Goal: Information Seeking & Learning: Learn about a topic

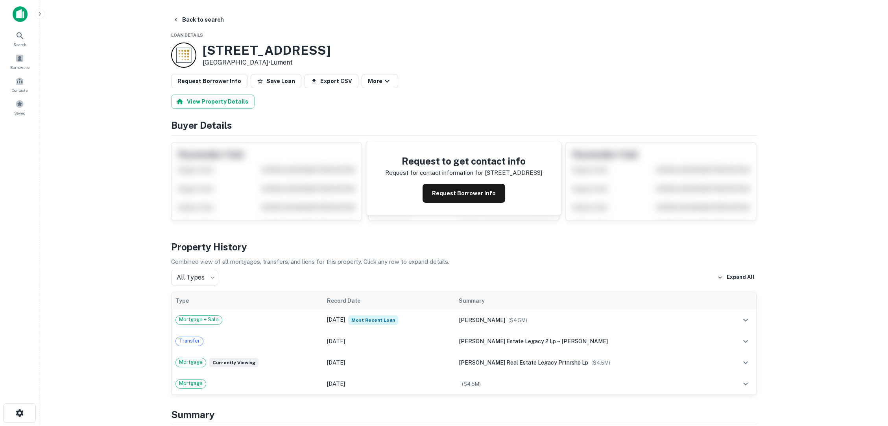
click at [467, 184] on button "Request Borrower Info" at bounding box center [463, 193] width 83 height 19
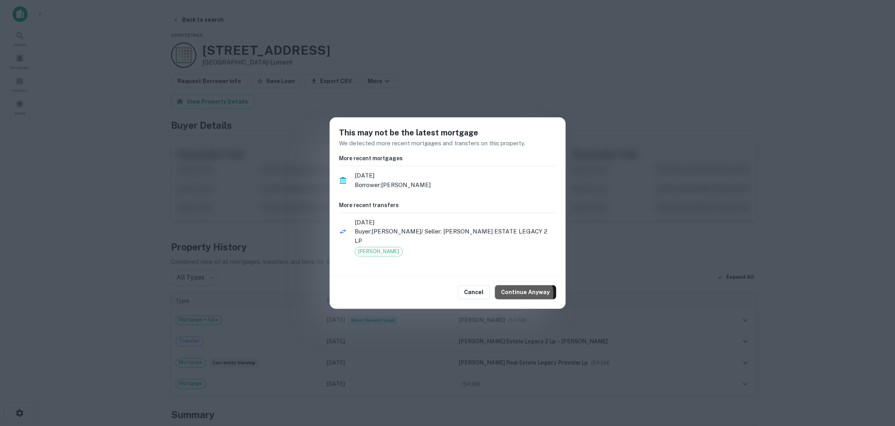
click at [538, 285] on button "Continue Anyway" at bounding box center [525, 292] width 61 height 14
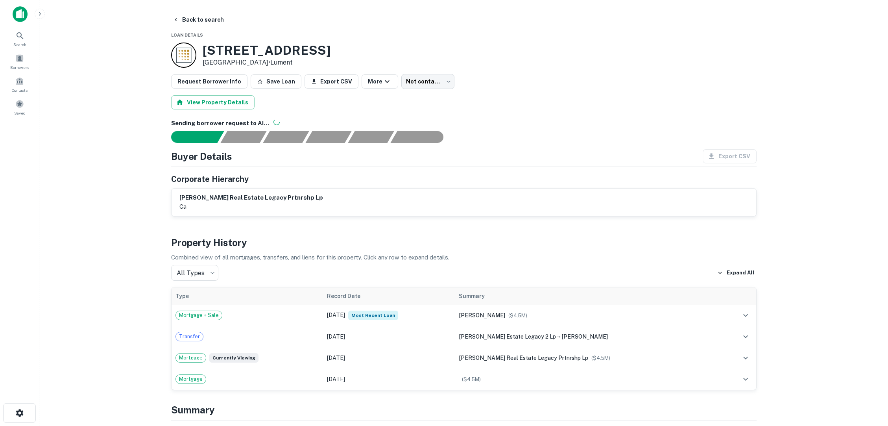
click at [337, 304] on td "Feb 21, 2021 Most Recent Loan" at bounding box center [389, 314] width 132 height 21
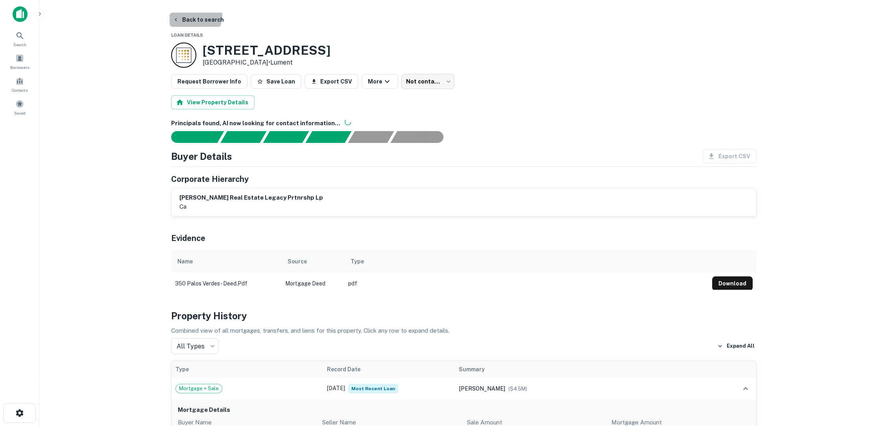
click at [195, 16] on button "Back to search" at bounding box center [198, 20] width 57 height 14
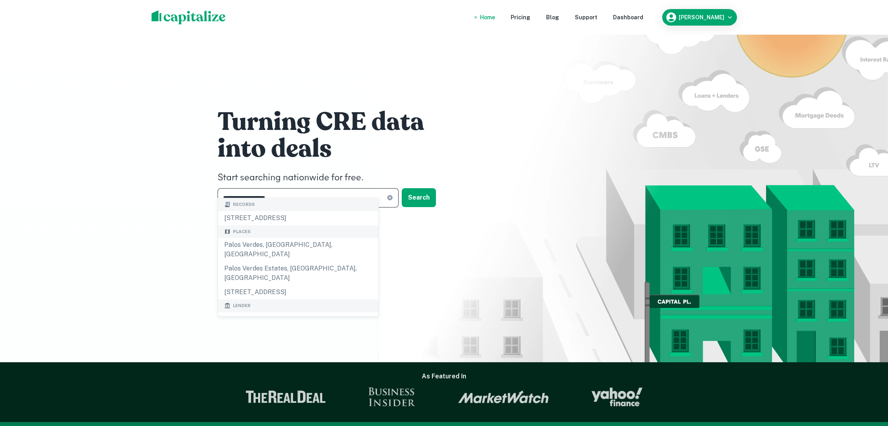
drag, startPoint x: 286, startPoint y: 186, endPoint x: 185, endPoint y: 191, distance: 100.4
click at [185, 191] on div "**********" at bounding box center [444, 181] width 888 height 362
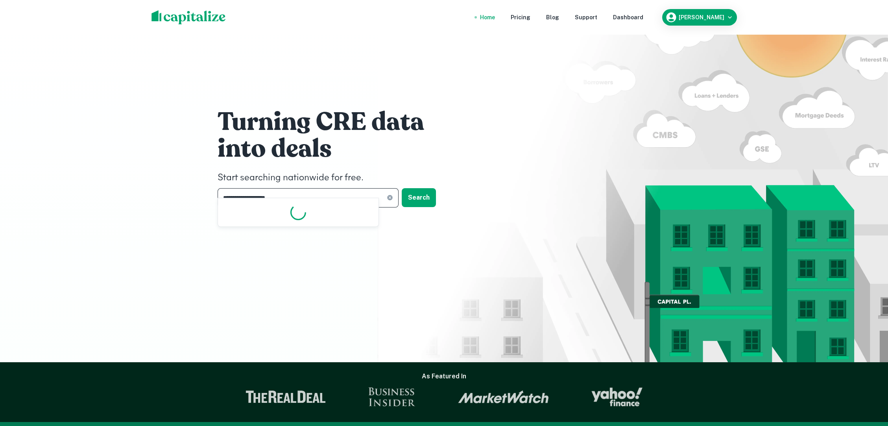
drag, startPoint x: 322, startPoint y: 186, endPoint x: 177, endPoint y: 177, distance: 146.2
click at [177, 178] on div "**********" at bounding box center [444, 181] width 888 height 362
click at [249, 188] on input "**********" at bounding box center [301, 197] width 169 height 19
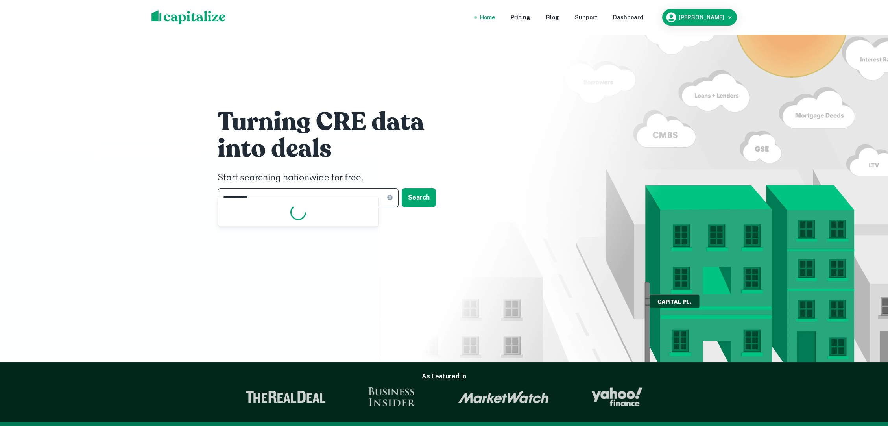
type input "**********"
click at [423, 188] on button "Search" at bounding box center [419, 197] width 34 height 19
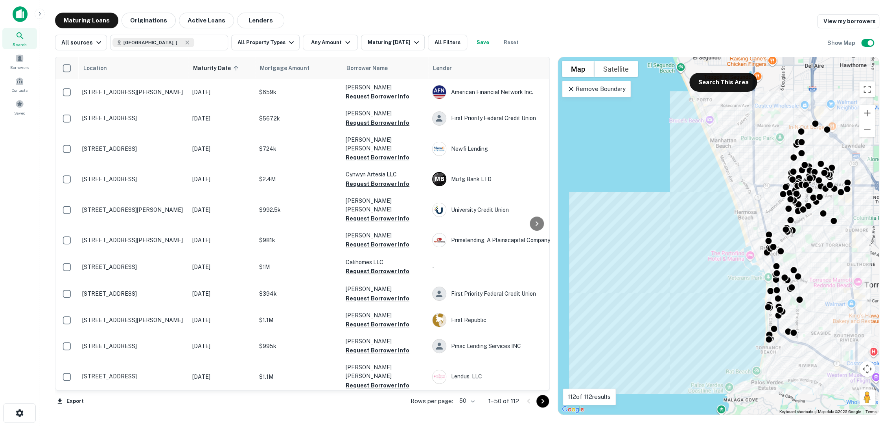
click at [317, 40] on button "Any Amount" at bounding box center [330, 43] width 55 height 16
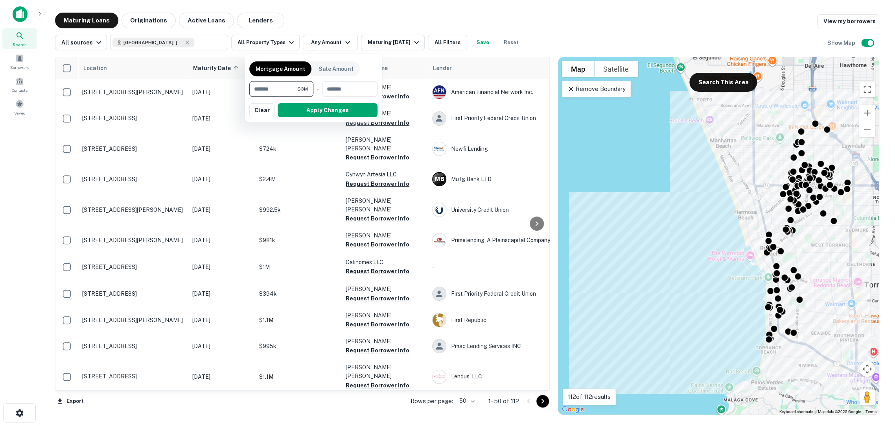
type input "*******"
click at [311, 107] on button "Apply Changes" at bounding box center [328, 110] width 100 height 14
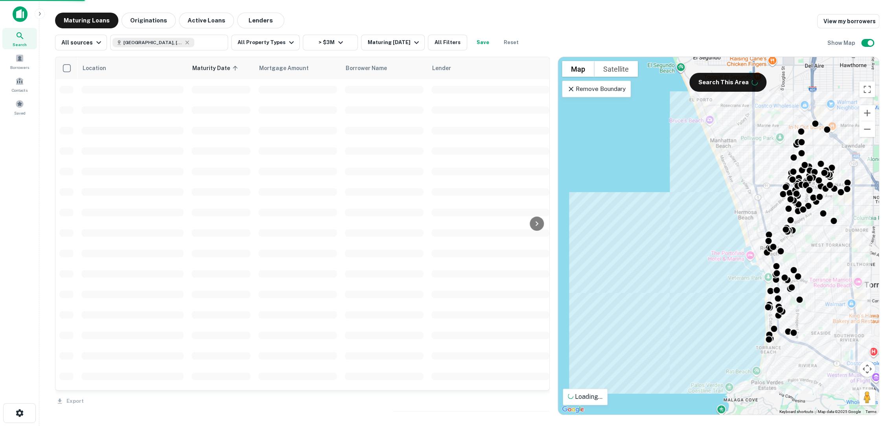
click at [271, 44] on button "All Property Types" at bounding box center [265, 43] width 68 height 16
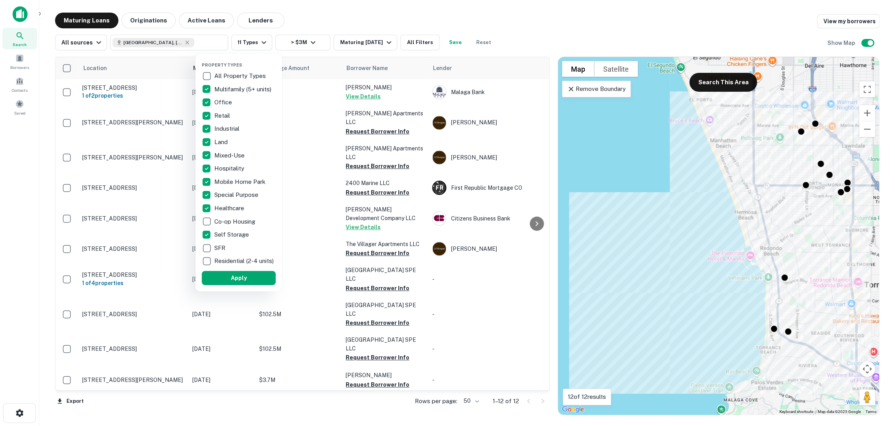
click at [240, 271] on button "Apply" at bounding box center [239, 278] width 74 height 14
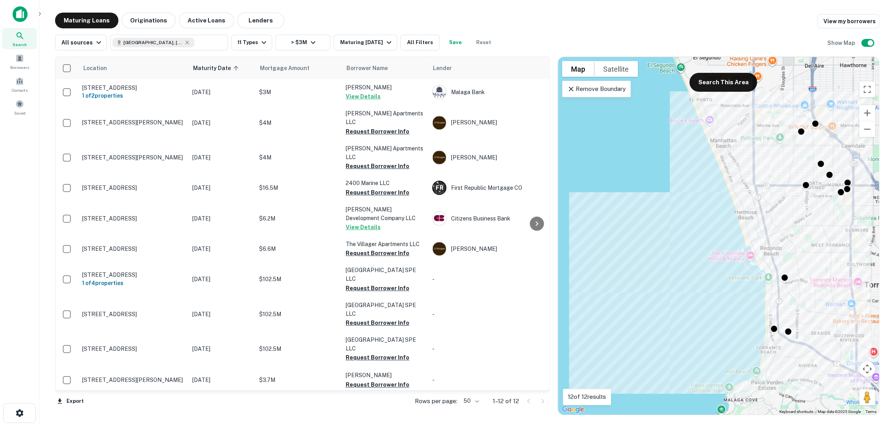
click at [603, 90] on p "Remove Boundary" at bounding box center [596, 88] width 59 height 9
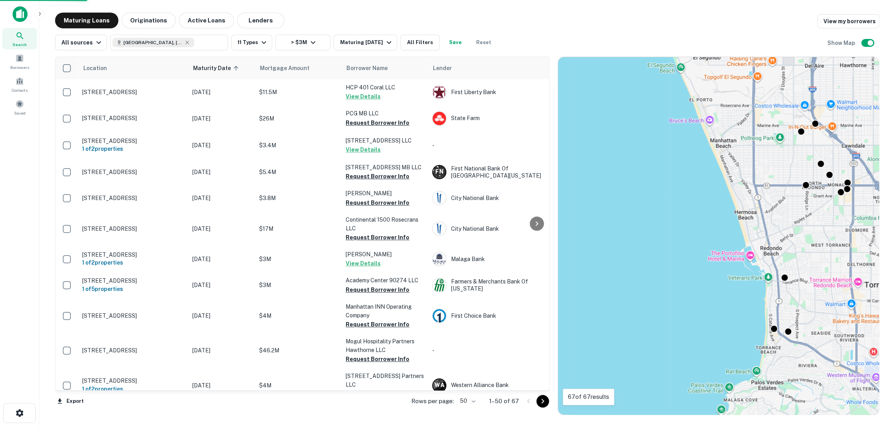
drag, startPoint x: 835, startPoint y: 270, endPoint x: 776, endPoint y: 264, distance: 59.3
click at [776, 264] on div "To activate drag with keyboard, press Alt + Enter. Once in keyboard drag state,…" at bounding box center [718, 235] width 321 height 357
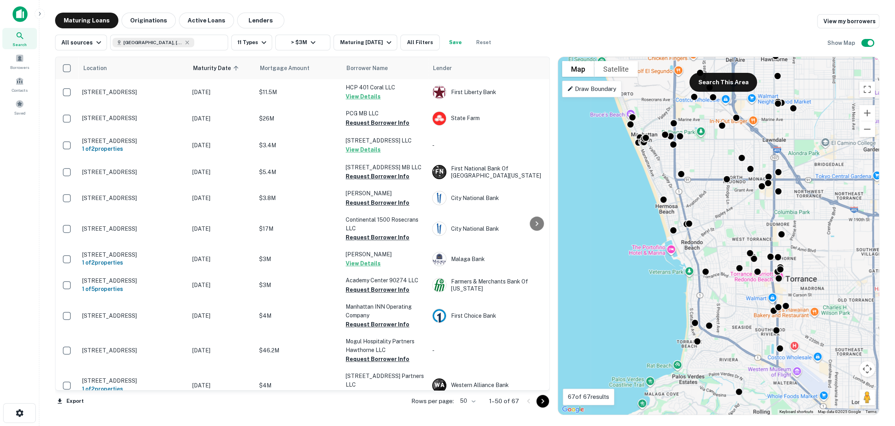
drag, startPoint x: 787, startPoint y: 263, endPoint x: 717, endPoint y: 262, distance: 69.2
click at [717, 262] on div "To activate drag with keyboard, press Alt + Enter. Once in keyboard drag state,…" at bounding box center [718, 235] width 321 height 357
click at [699, 344] on div at bounding box center [697, 341] width 8 height 8
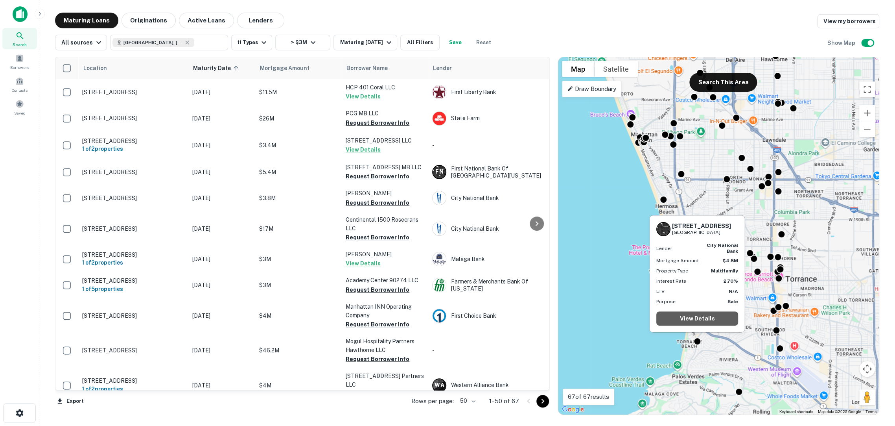
click at [706, 320] on link "View Details" at bounding box center [697, 318] width 82 height 14
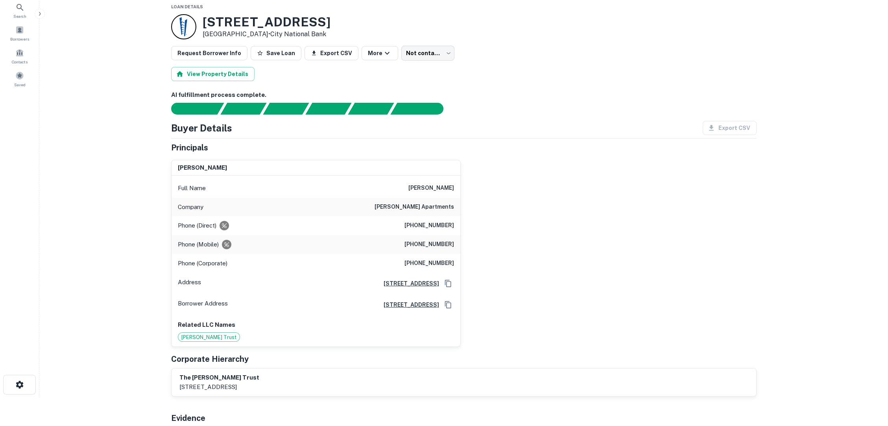
scroll to position [44, 0]
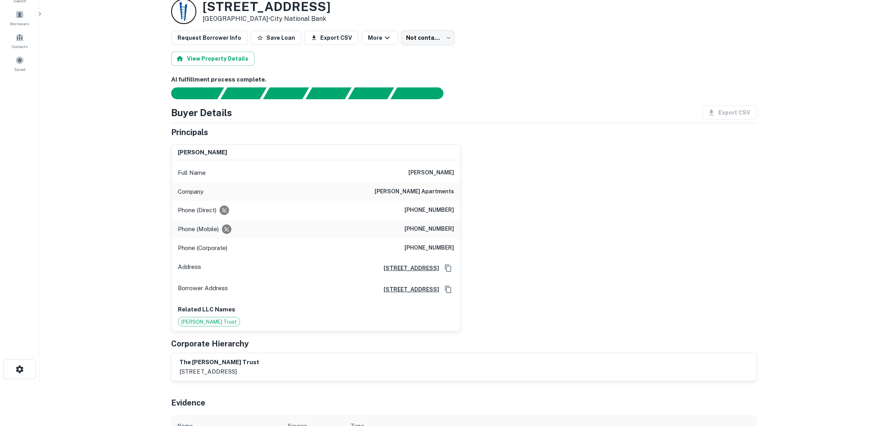
click at [790, 147] on main "Back to search Loan Details 350 Palos Verdes Blvd Redondo Beach, CA90277 • City…" at bounding box center [463, 169] width 848 height 426
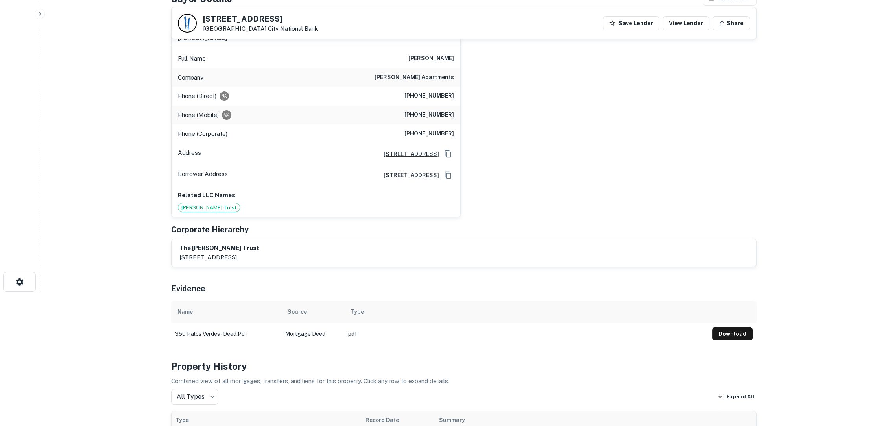
click at [802, 139] on main "Back to search 350 Palos Verdes Blvd Redondo Beach, CA90277 City National Bank …" at bounding box center [463, 82] width 848 height 426
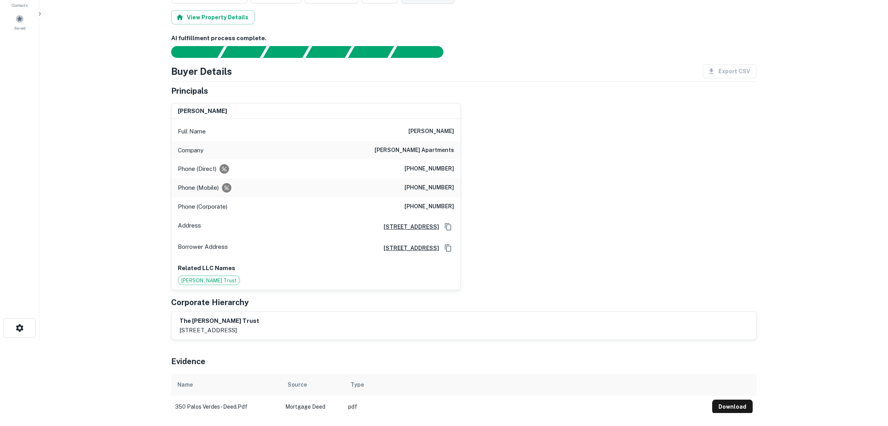
scroll to position [0, 0]
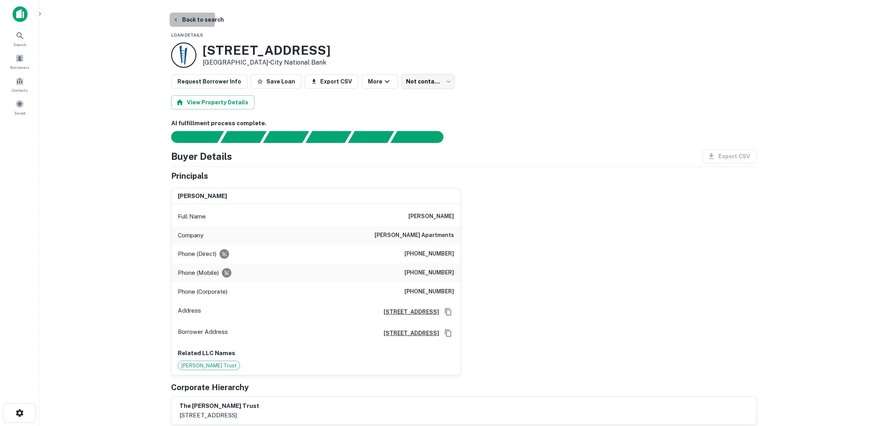
click at [187, 18] on button "Back to search" at bounding box center [198, 20] width 57 height 14
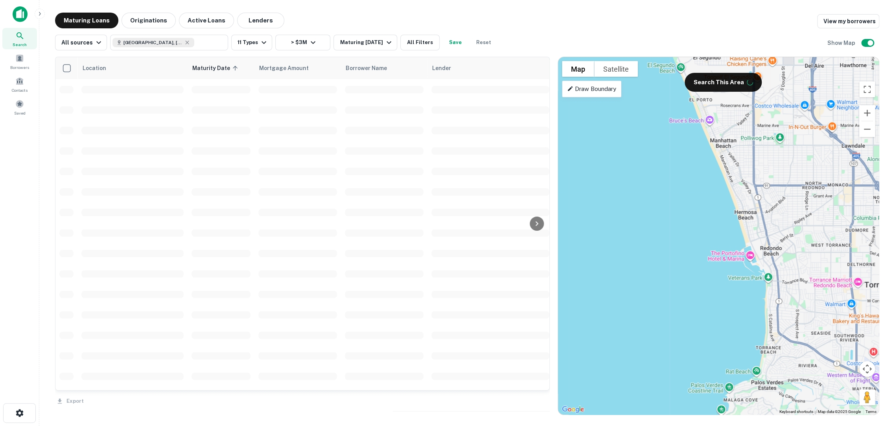
drag, startPoint x: 792, startPoint y: 350, endPoint x: 746, endPoint y: 322, distance: 53.8
click at [746, 322] on div at bounding box center [718, 235] width 321 height 357
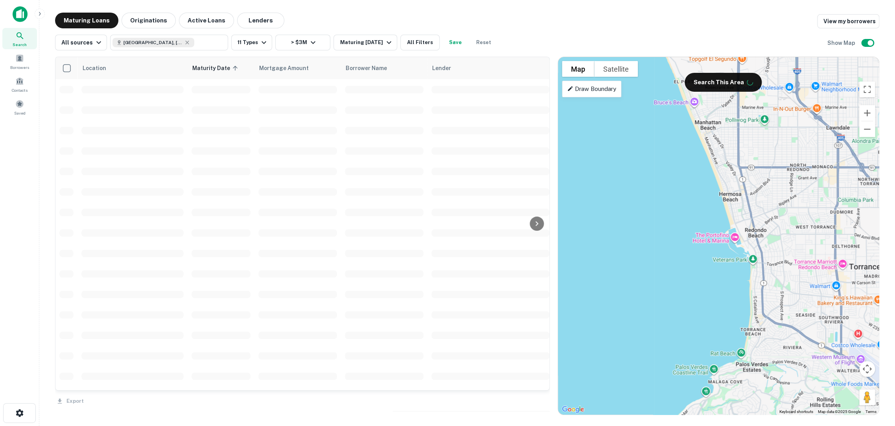
drag, startPoint x: 791, startPoint y: 339, endPoint x: 746, endPoint y: 308, distance: 55.2
click at [746, 308] on div at bounding box center [718, 235] width 321 height 357
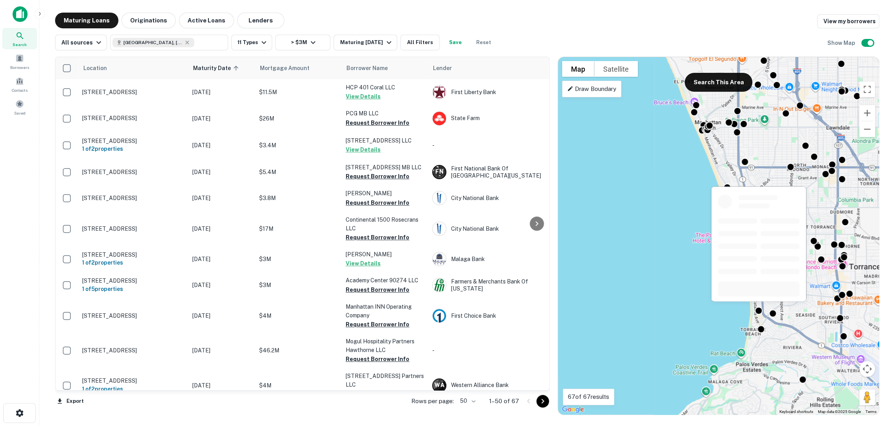
click at [761, 308] on div at bounding box center [759, 310] width 8 height 8
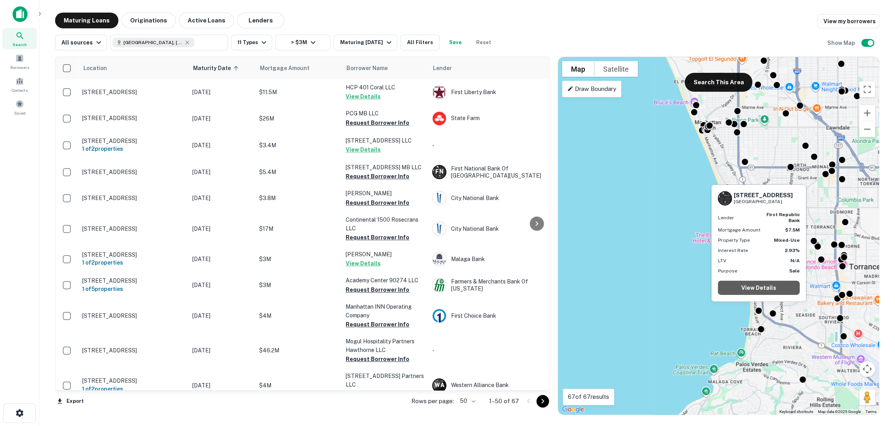
click at [760, 287] on link "View Details" at bounding box center [759, 287] width 82 height 14
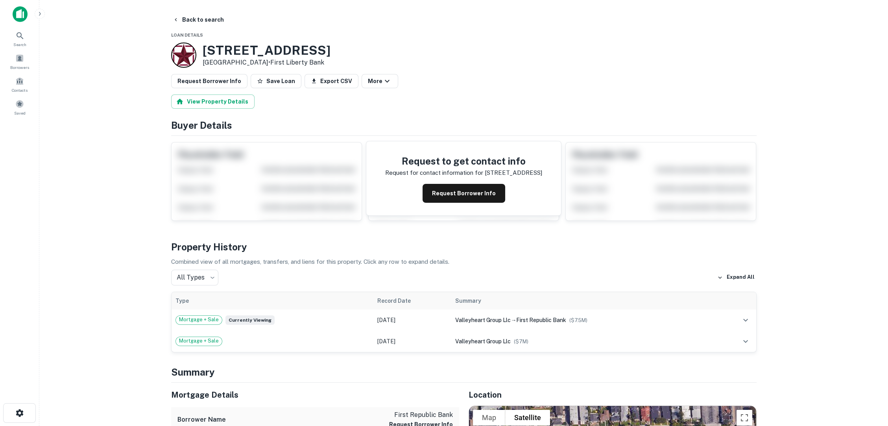
click at [481, 184] on button "Request Borrower Info" at bounding box center [463, 193] width 83 height 19
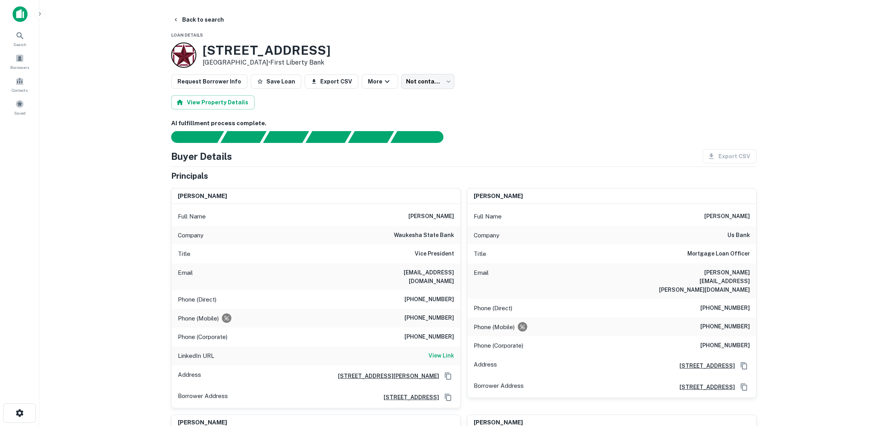
click at [187, 17] on button "Back to search" at bounding box center [198, 20] width 57 height 14
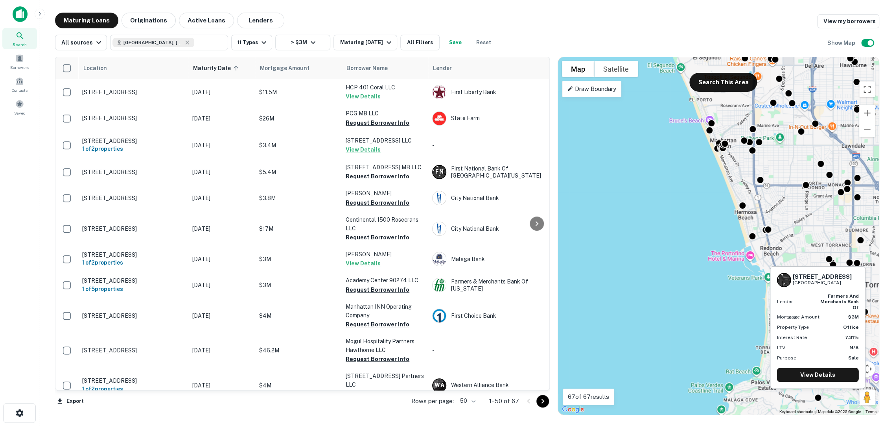
click at [818, 397] on div at bounding box center [818, 397] width 8 height 8
click at [823, 375] on link "View Details" at bounding box center [818, 374] width 82 height 14
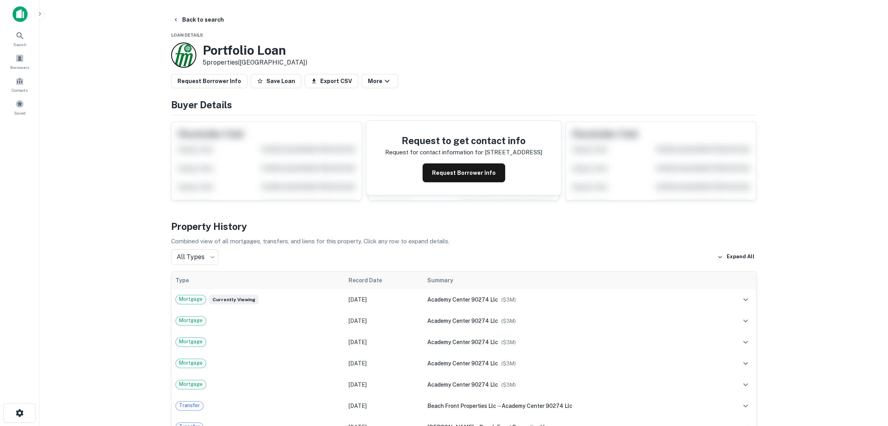
click at [495, 166] on button "Request Borrower Info" at bounding box center [463, 172] width 83 height 19
